Goal: Task Accomplishment & Management: Manage account settings

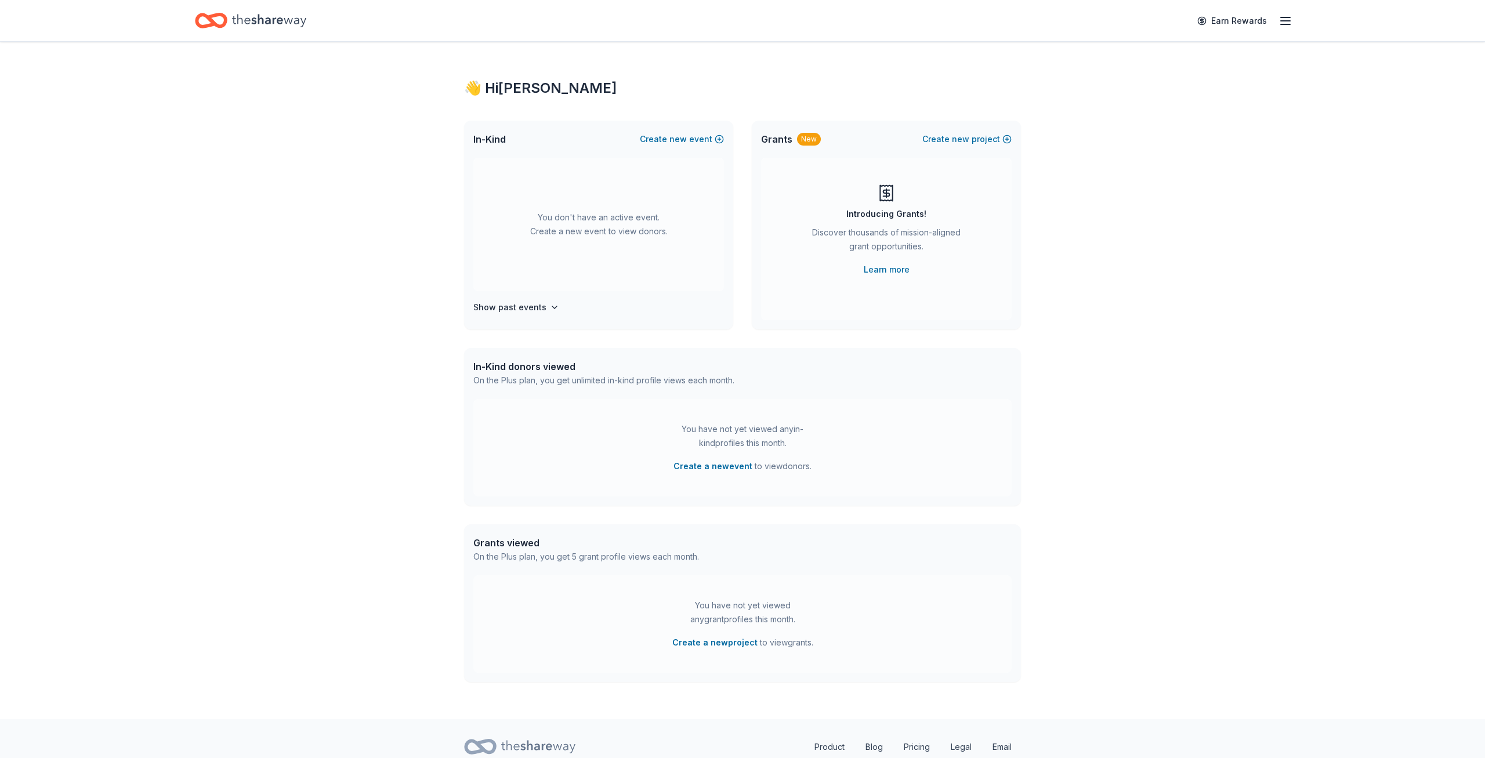
click at [1285, 23] on icon "button" at bounding box center [1285, 21] width 14 height 14
click at [1154, 93] on link "Account" at bounding box center [1146, 90] width 37 height 12
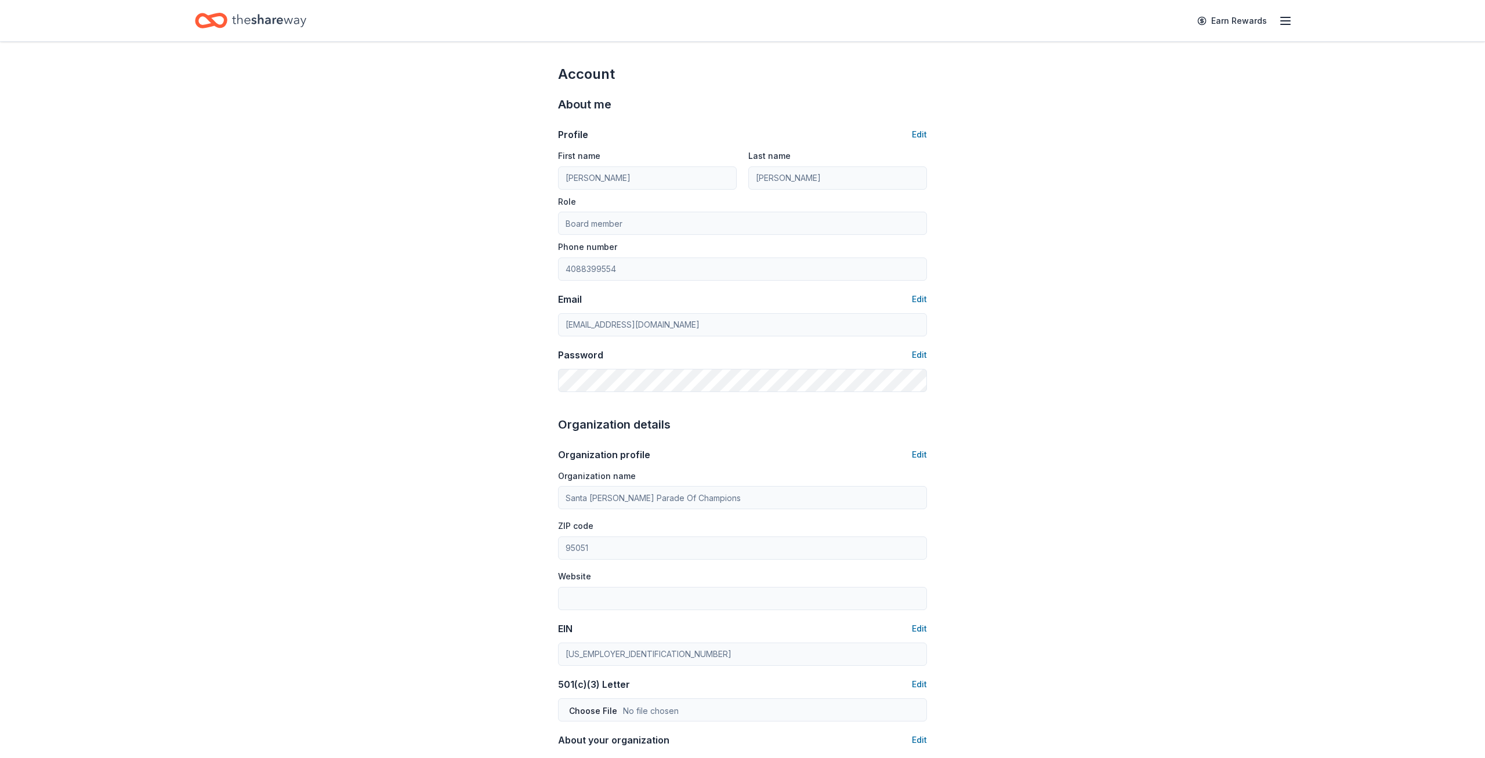
click at [1282, 23] on icon "button" at bounding box center [1285, 21] width 14 height 14
click at [1146, 107] on button "Contact us" at bounding box center [1151, 108] width 46 height 14
click at [1293, 23] on div "Earn Rewards" at bounding box center [742, 20] width 1188 height 41
click at [1288, 23] on icon "button" at bounding box center [1285, 21] width 14 height 14
click at [1151, 147] on span "Billing Plus" at bounding box center [1155, 145] width 55 height 14
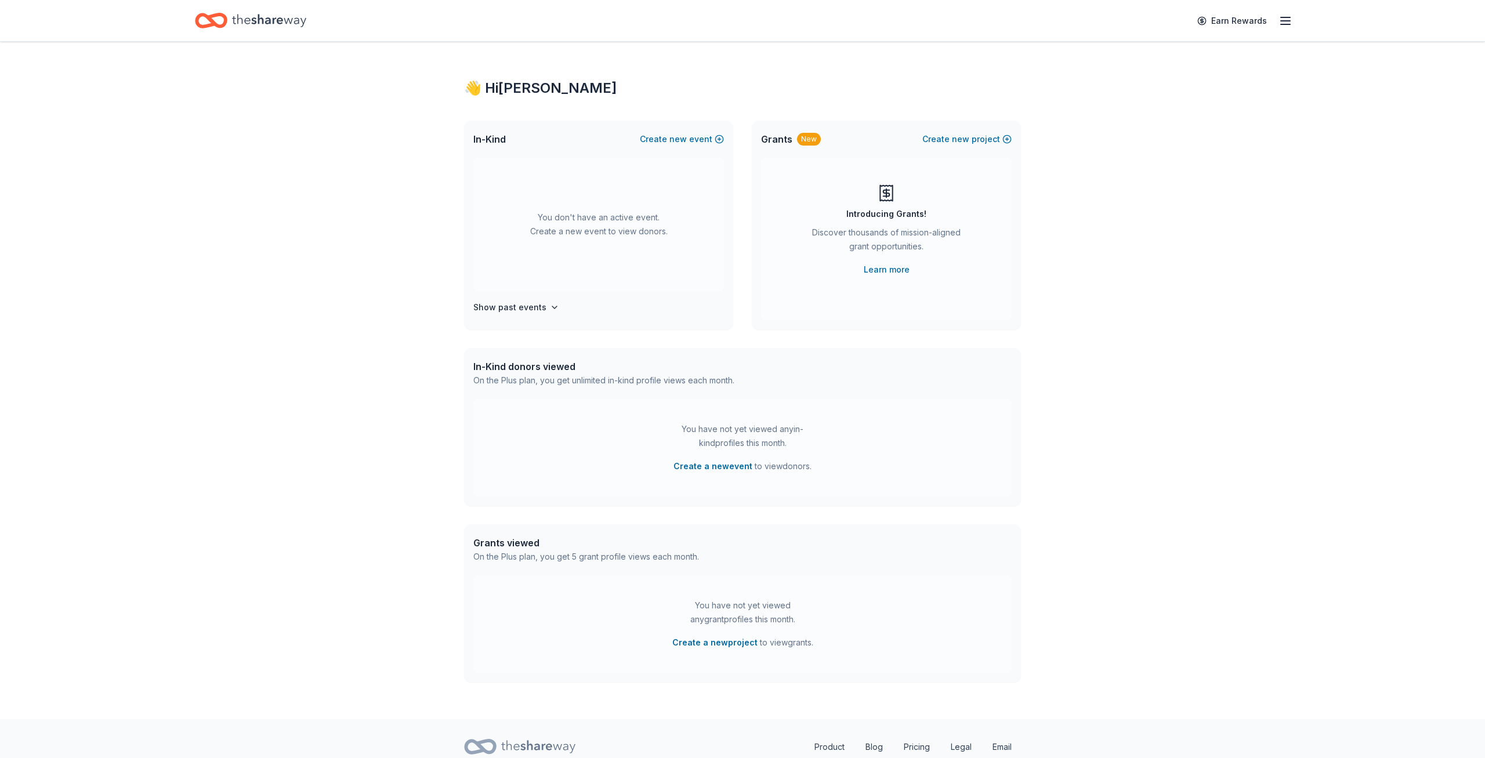
click at [1289, 26] on icon "button" at bounding box center [1285, 21] width 14 height 14
click at [1161, 198] on div "Logout" at bounding box center [1205, 190] width 154 height 20
click at [1153, 199] on button "Logout" at bounding box center [1143, 193] width 31 height 14
